Goal: Task Accomplishment & Management: Manage account settings

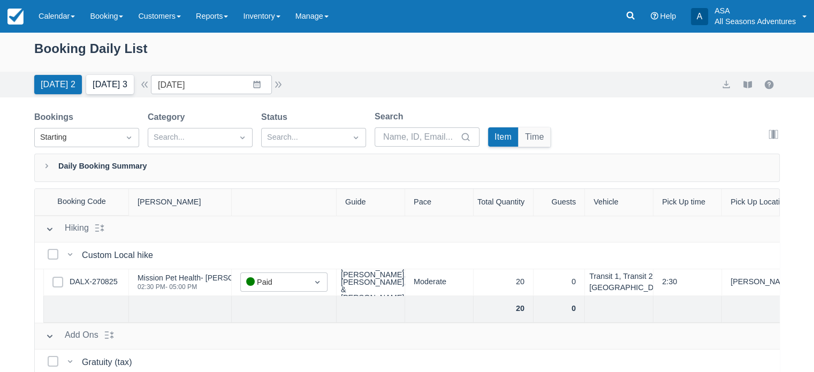
click at [120, 88] on button "Tomorrow 3" at bounding box center [110, 84] width 48 height 19
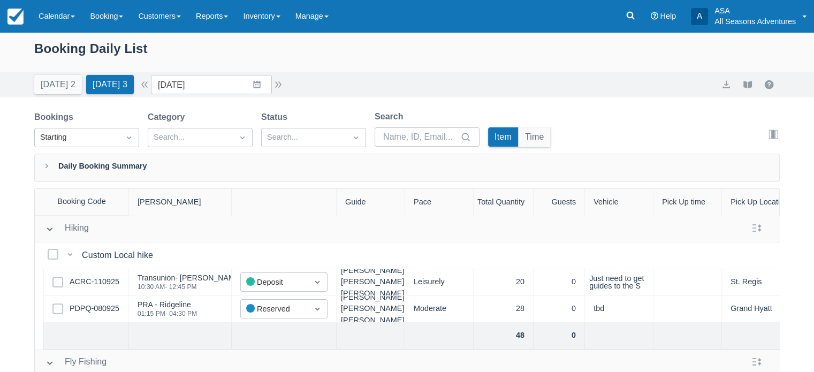
scroll to position [25, 0]
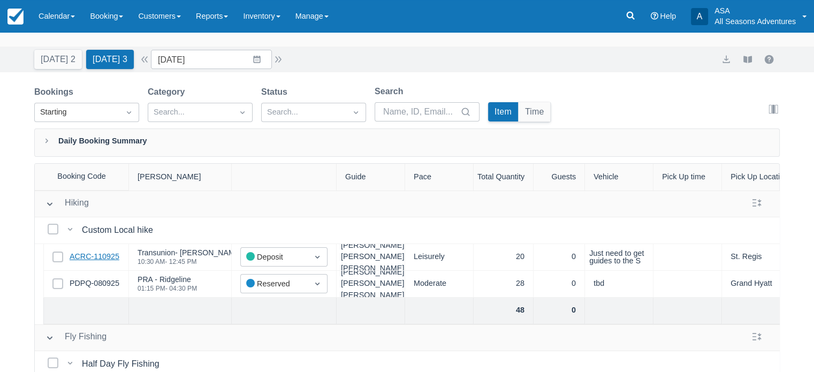
click at [96, 252] on link "ACRC-110925" at bounding box center [95, 257] width 50 height 12
click at [105, 285] on link "PDPQ-080925" at bounding box center [95, 284] width 50 height 12
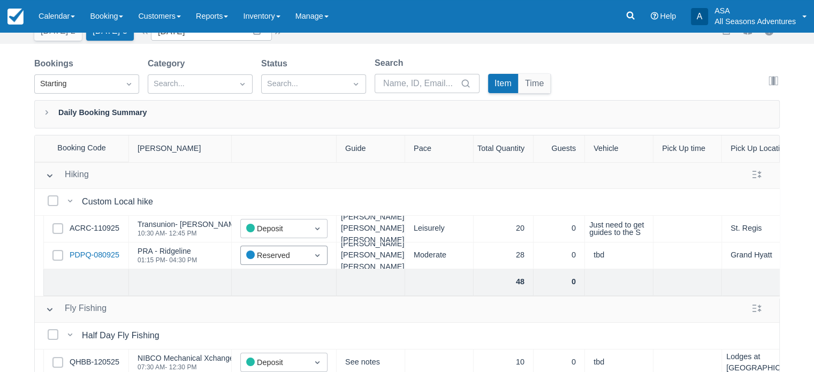
scroll to position [0, 0]
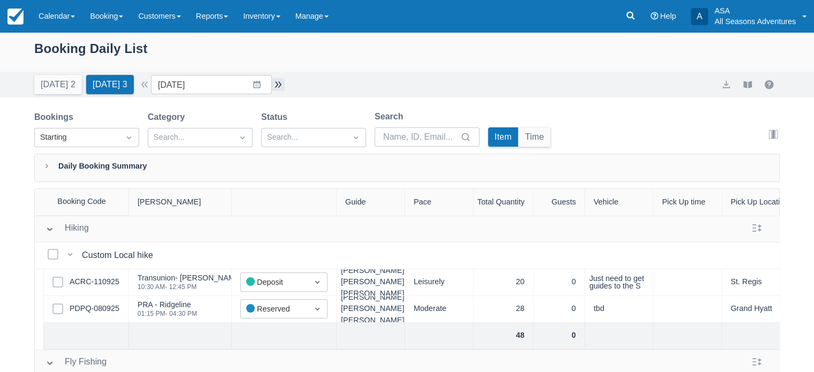
click at [285, 82] on button "button" at bounding box center [278, 84] width 13 height 13
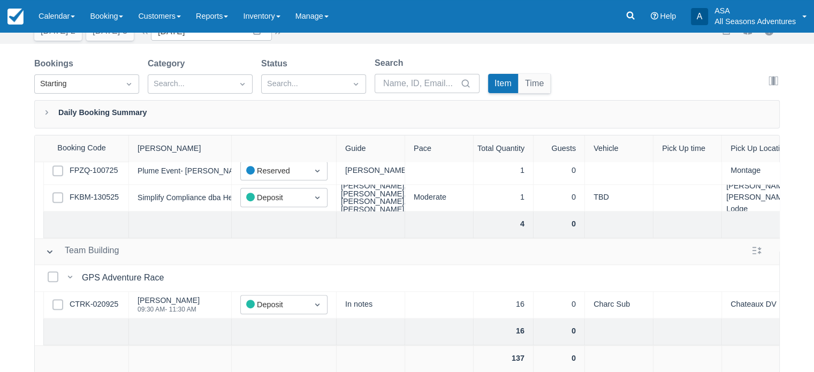
scroll to position [735, 0]
click at [113, 299] on link "CTRK-020925" at bounding box center [94, 305] width 49 height 12
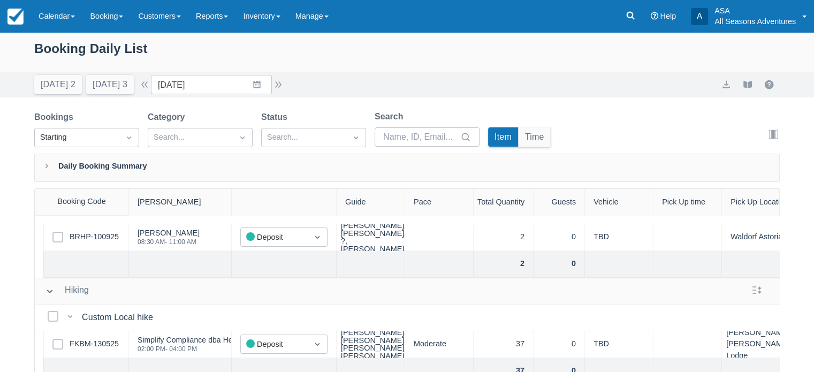
scroll to position [0, 0]
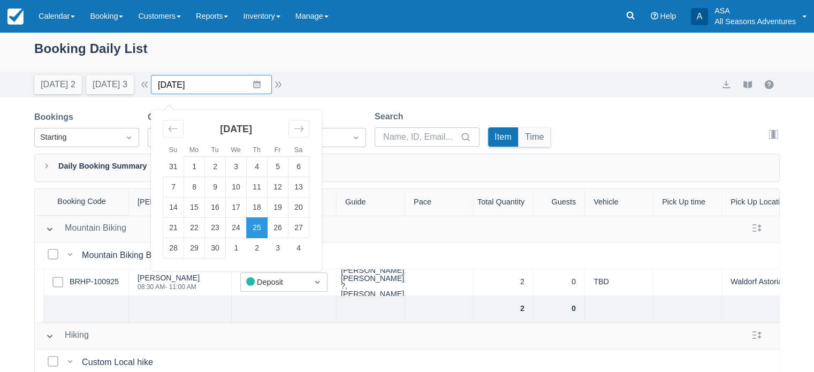
click at [220, 87] on input "09/25/25" at bounding box center [211, 84] width 121 height 19
click at [284, 228] on td "26" at bounding box center [278, 228] width 21 height 20
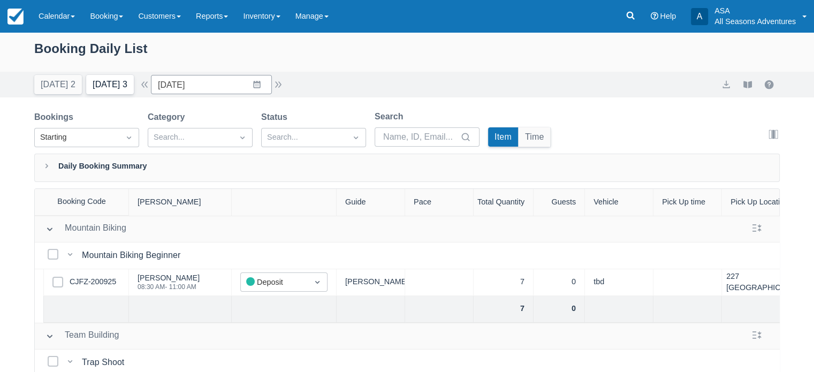
click at [97, 92] on button "Tomorrow 3" at bounding box center [110, 84] width 48 height 19
type input "09/24/25"
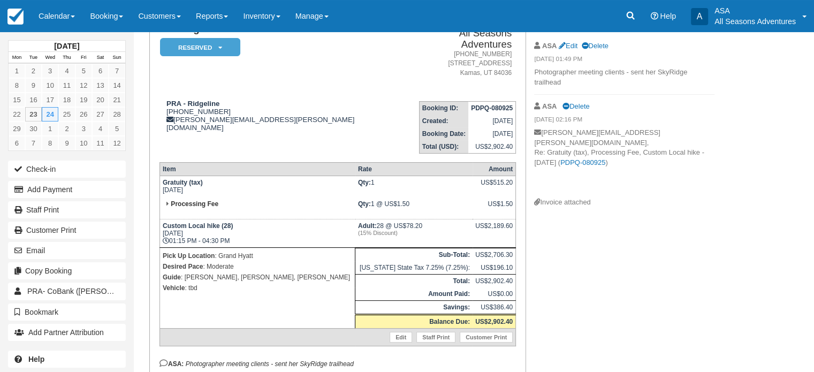
scroll to position [79, 0]
